Goal: Transaction & Acquisition: Purchase product/service

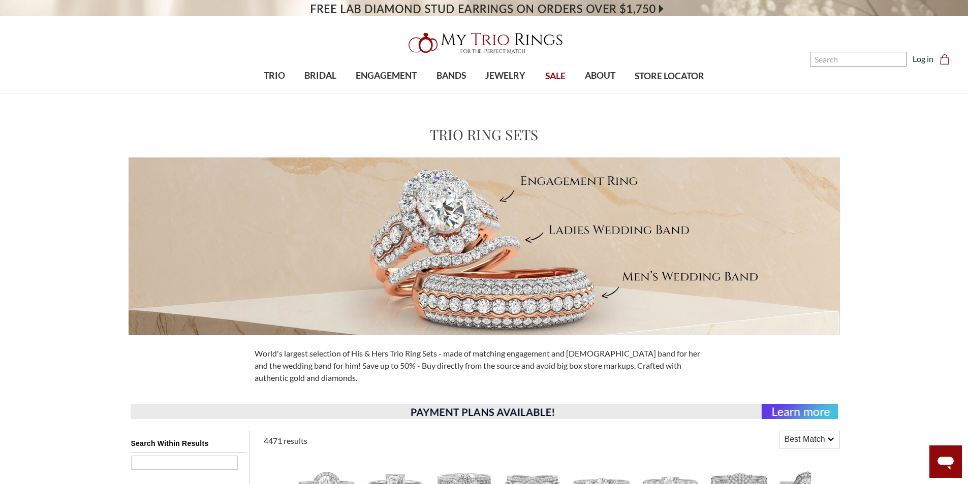
click at [615, 3] on video at bounding box center [484, 8] width 968 height 16
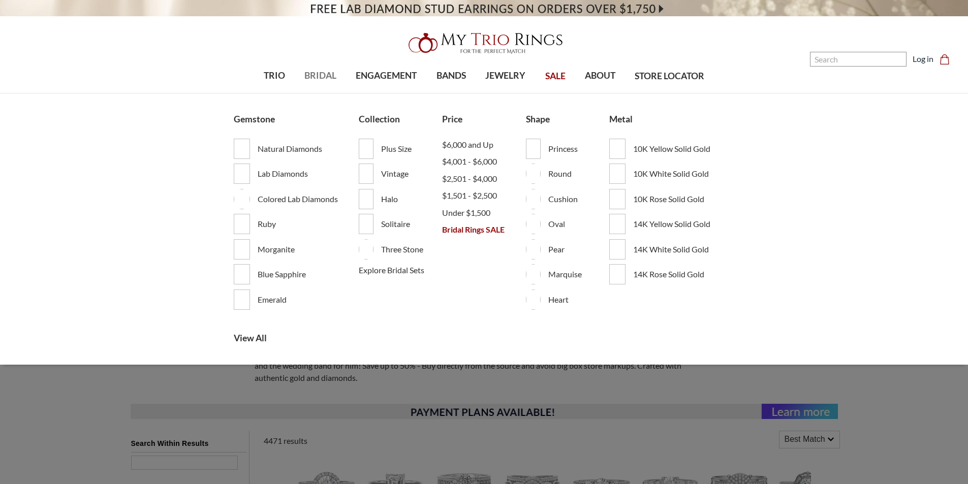
click at [318, 72] on span "BRIDAL" at bounding box center [320, 75] width 32 height 13
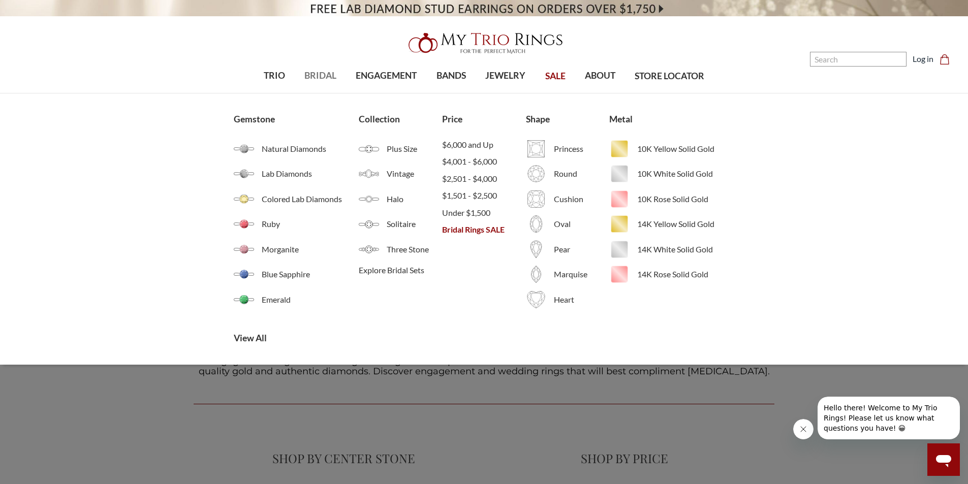
click at [324, 74] on span "BRIDAL" at bounding box center [320, 75] width 32 height 13
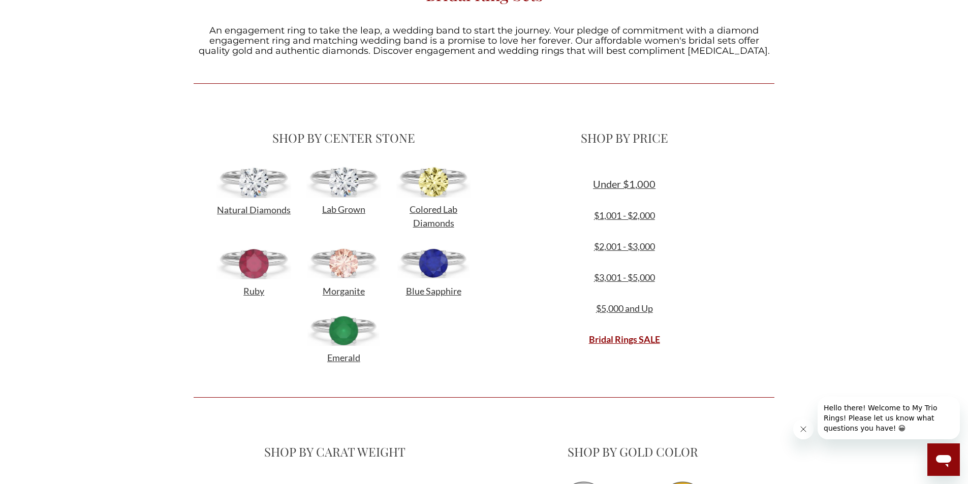
scroll to position [321, 0]
click at [627, 180] on span "Under $1,000" at bounding box center [624, 183] width 63 height 12
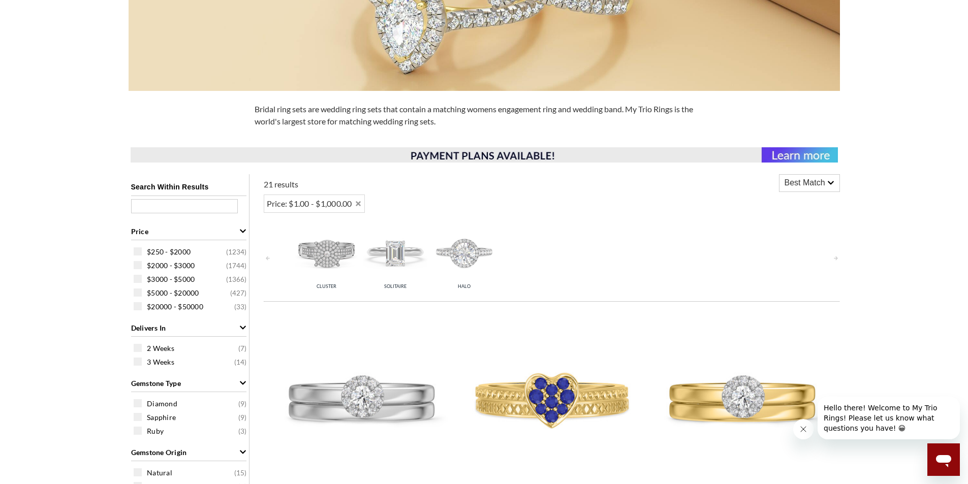
scroll to position [254, 0]
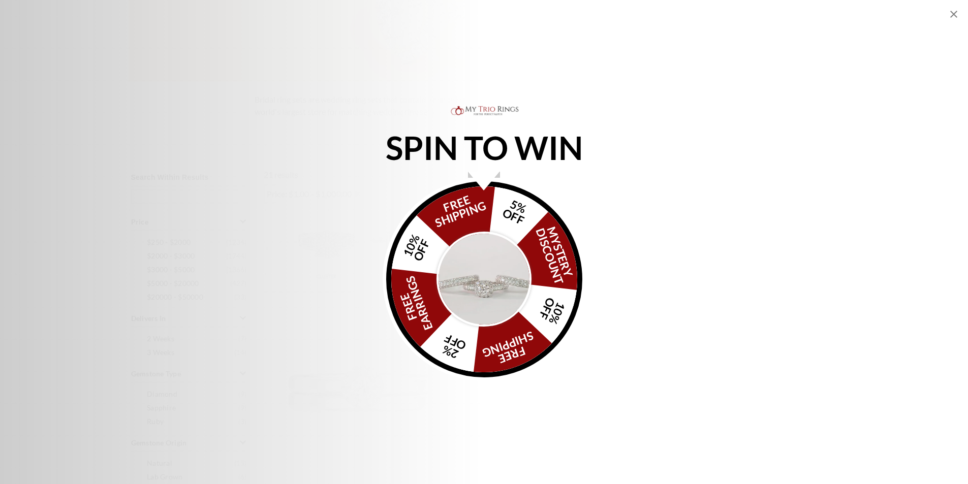
click at [952, 12] on icon "Close popup" at bounding box center [953, 14] width 7 height 7
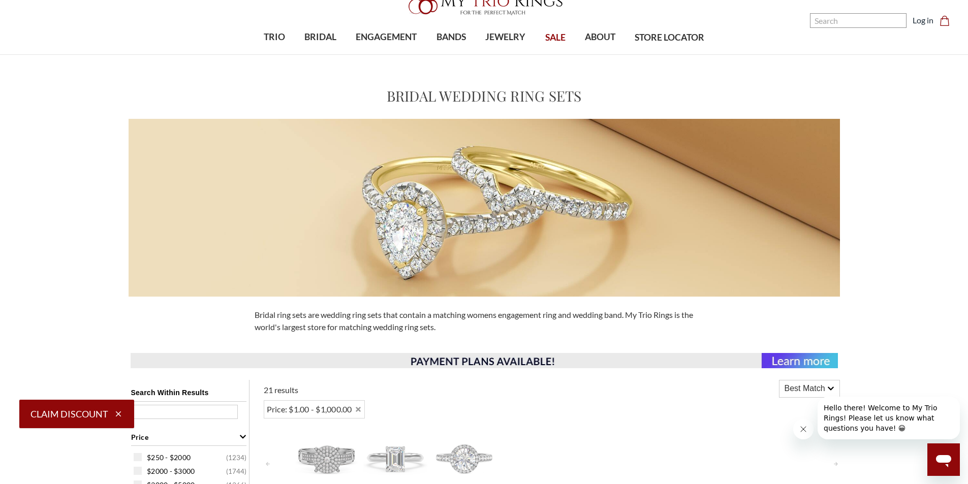
scroll to position [0, 0]
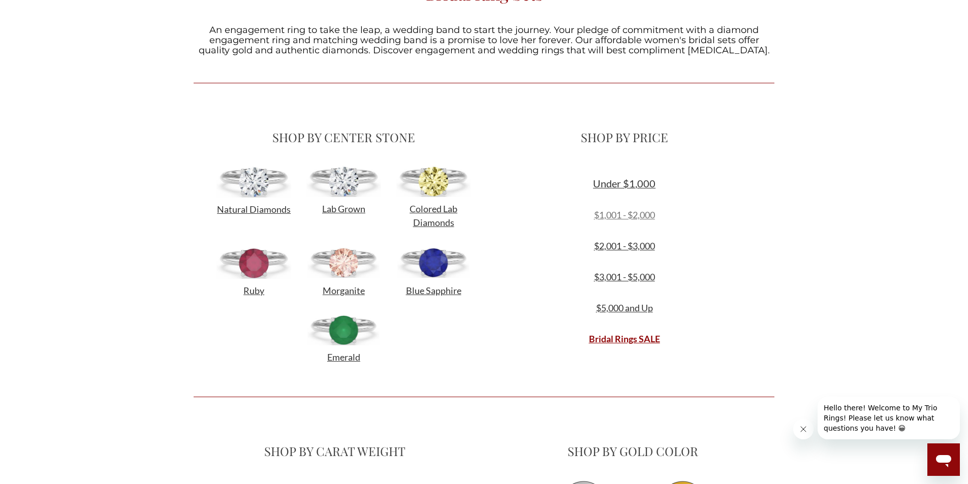
click at [646, 210] on link "$1,001 - $2,000" at bounding box center [624, 214] width 61 height 11
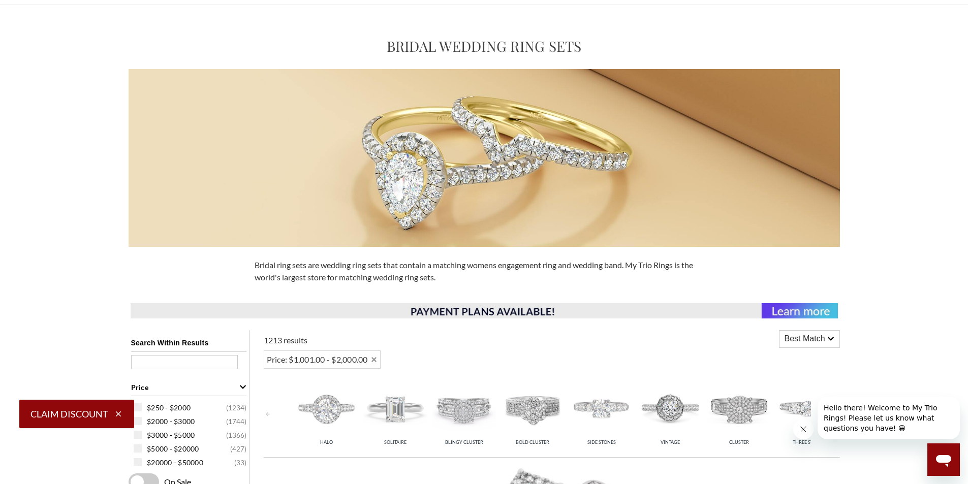
scroll to position [80, 0]
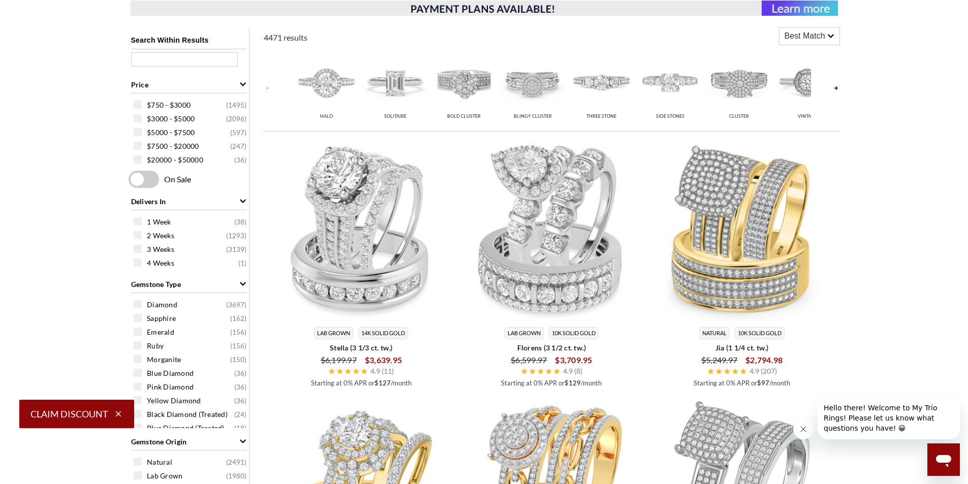
scroll to position [430, 0]
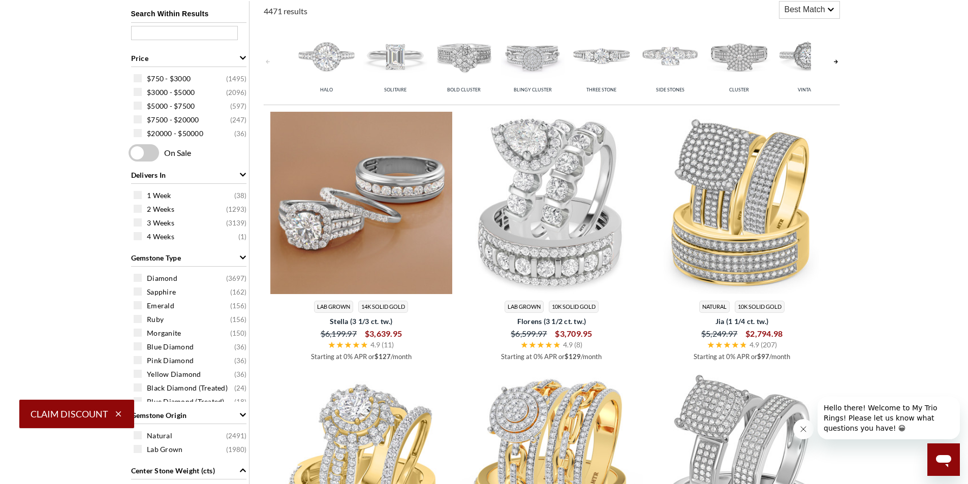
click at [374, 203] on img at bounding box center [361, 203] width 182 height 182
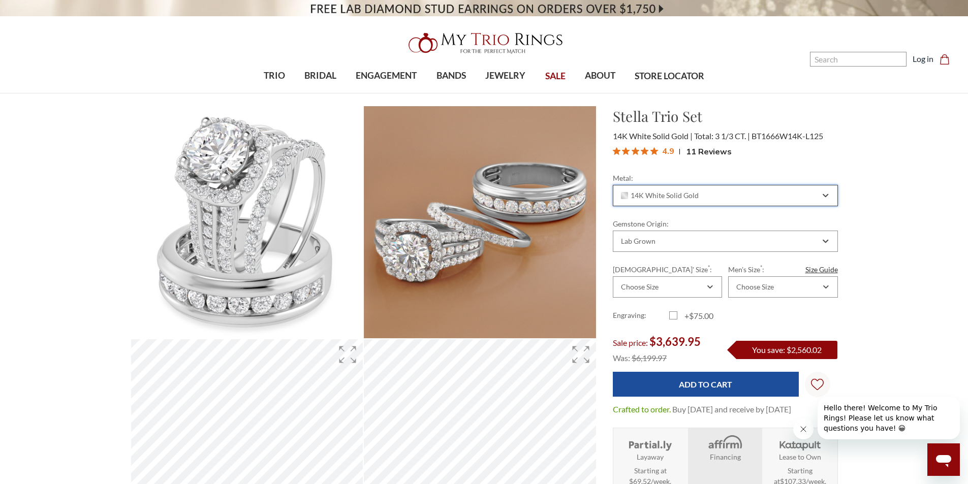
click at [793, 197] on div "14K White Solid Gold" at bounding box center [719, 196] width 201 height 8
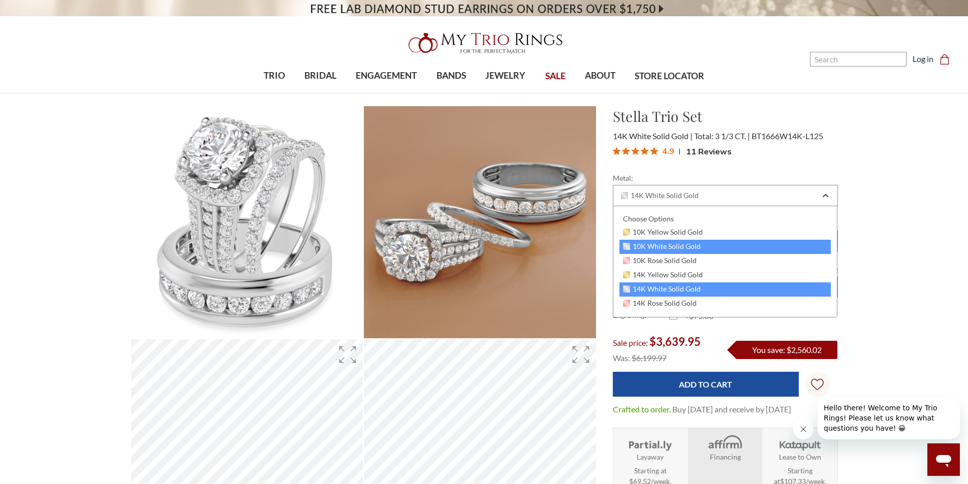
click at [739, 247] on div "10K White Solid Gold" at bounding box center [725, 247] width 212 height 14
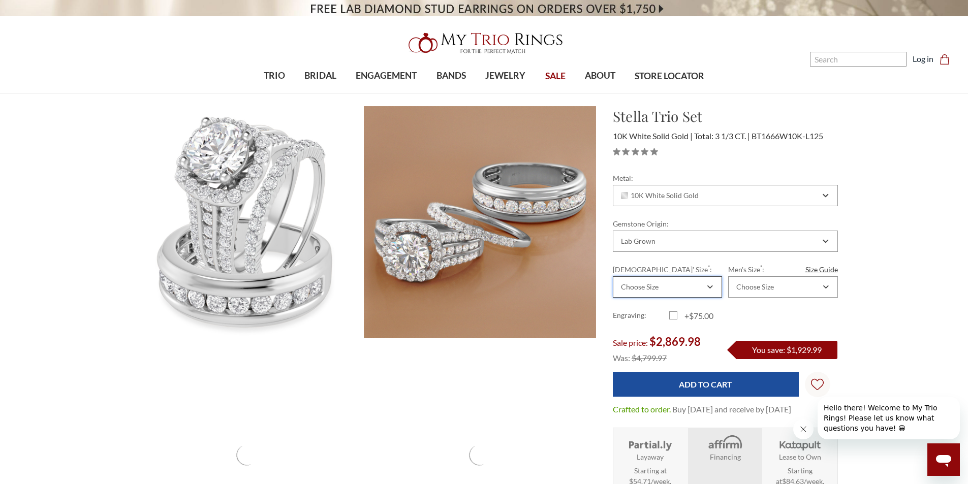
click at [714, 287] on div "Choose Size" at bounding box center [667, 286] width 109 height 21
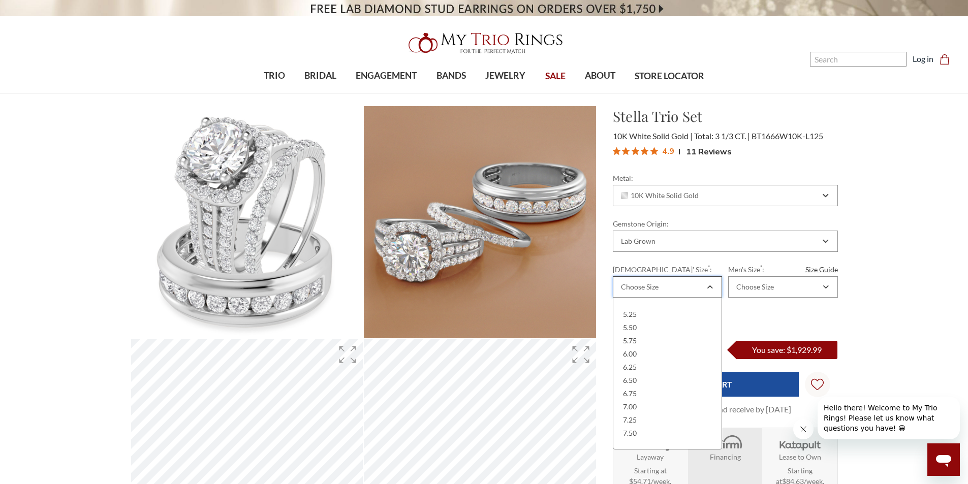
scroll to position [129, 0]
click at [672, 409] on div "7.00" at bounding box center [667, 406] width 96 height 13
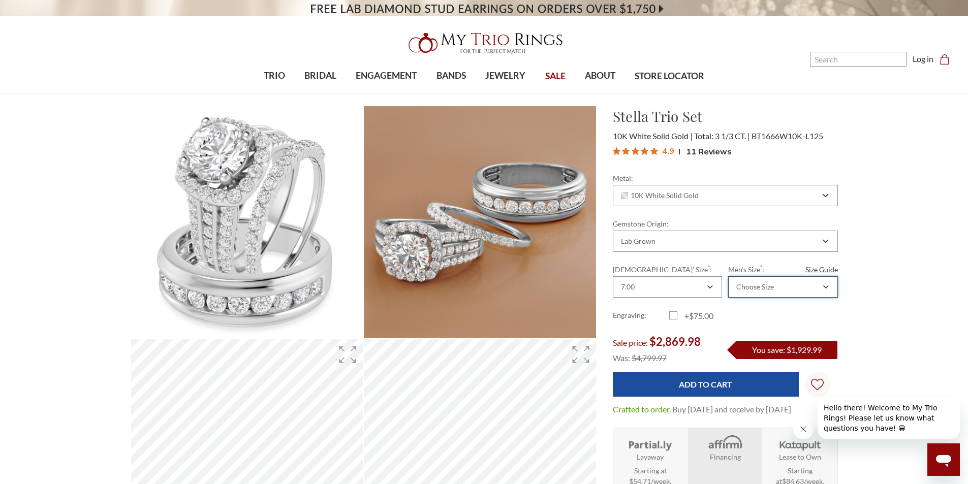
click at [822, 282] on div "Choose Size" at bounding box center [782, 286] width 109 height 21
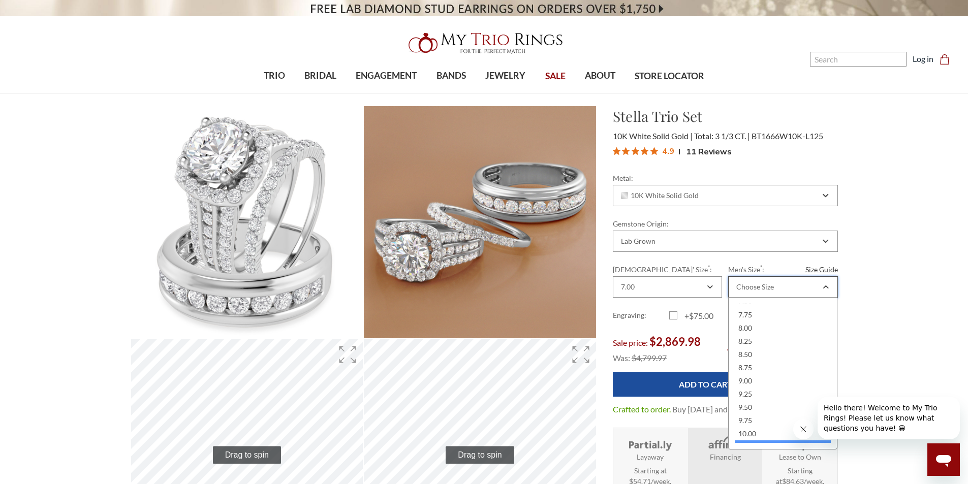
scroll to position [119, 0]
click at [789, 417] on div "10.00" at bounding box center [783, 416] width 96 height 13
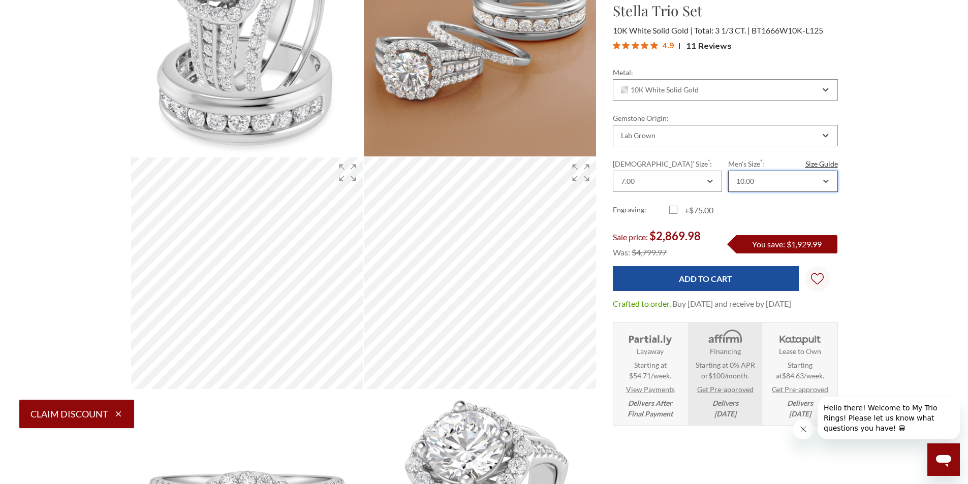
scroll to position [184, 0]
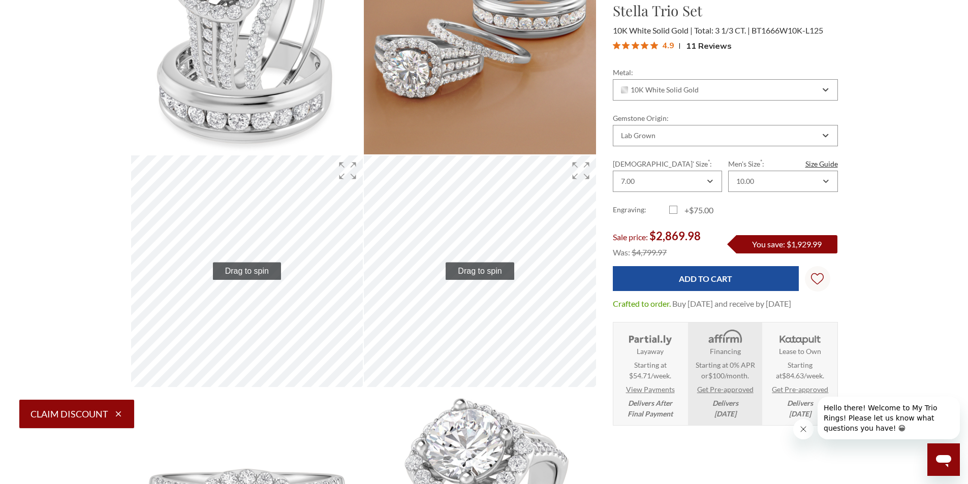
click at [813, 348] on strong "Lease to Own" at bounding box center [800, 351] width 42 height 11
click at [818, 336] on img at bounding box center [800, 337] width 47 height 17
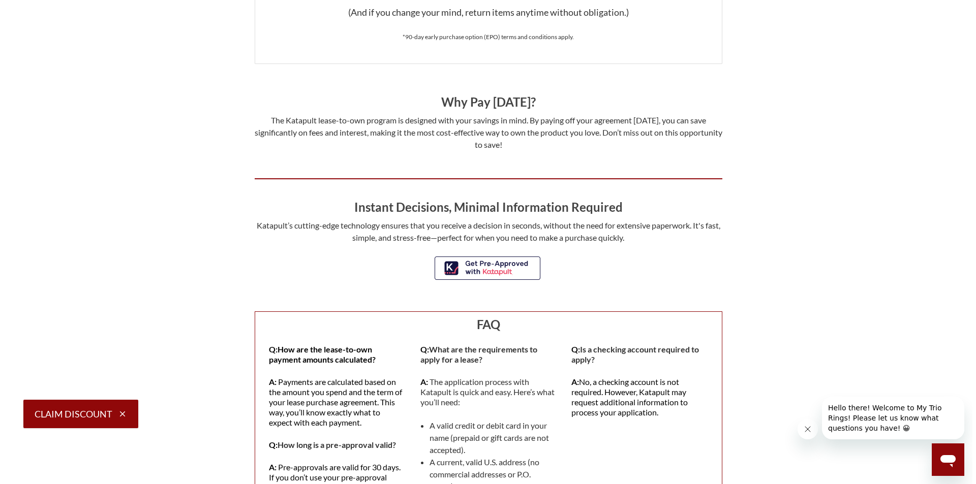
scroll to position [841, 0]
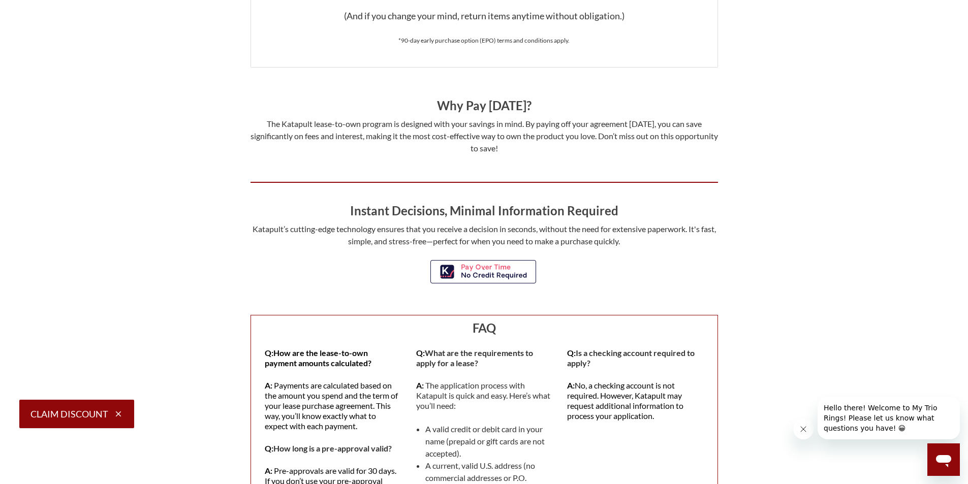
click at [477, 269] on link at bounding box center [484, 272] width 110 height 25
